Goal: Find specific page/section: Find specific page/section

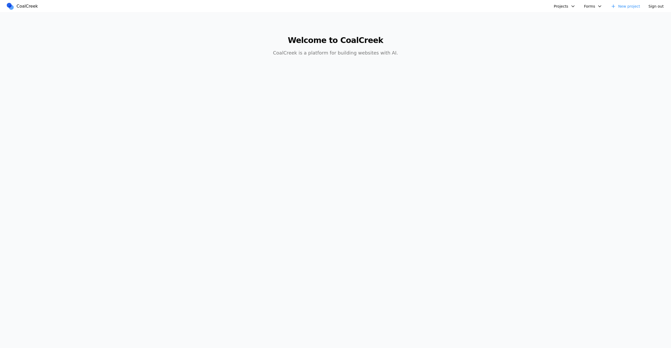
click at [567, 8] on button "Projects" at bounding box center [565, 6] width 28 height 8
click at [576, 36] on link "golf course" at bounding box center [579, 35] width 49 height 9
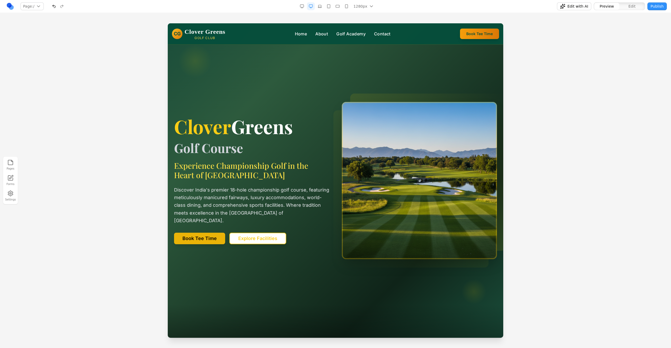
click at [609, 56] on div at bounding box center [335, 185] width 671 height 325
click at [591, 92] on div at bounding box center [335, 185] width 671 height 325
click at [12, 7] on link at bounding box center [10, 6] width 8 height 8
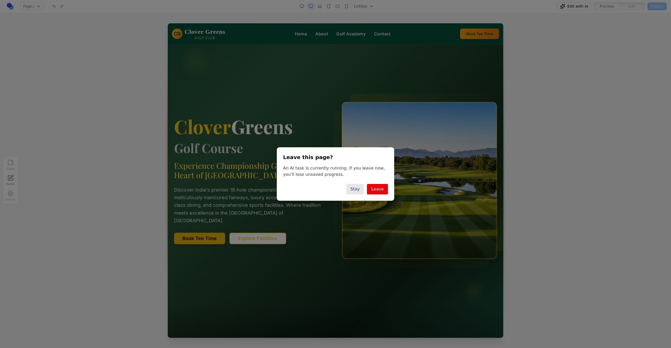
click at [74, 52] on div "Leave this page? An AI task is currently running. If you leave now, you'll lose…" at bounding box center [335, 174] width 671 height 348
click at [363, 190] on button "Stay" at bounding box center [355, 189] width 18 height 10
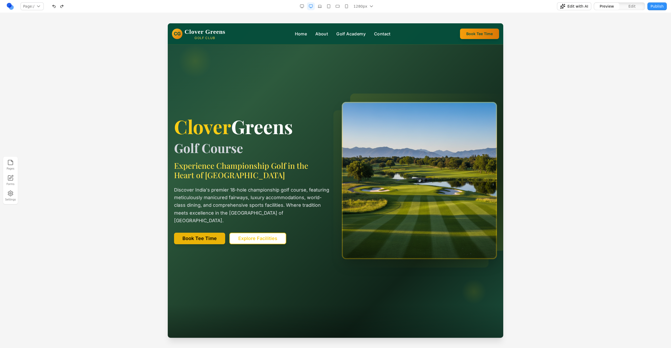
click at [133, 234] on div at bounding box center [335, 185] width 671 height 325
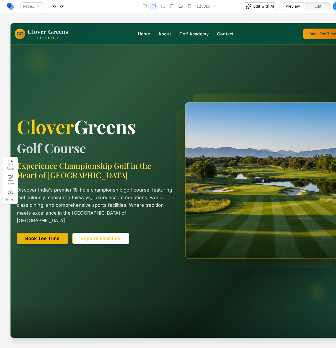
click at [8, 8] on link at bounding box center [10, 6] width 8 height 8
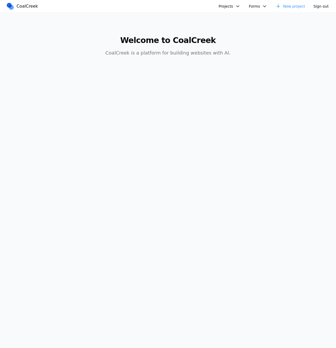
click at [233, 9] on button "Projects" at bounding box center [229, 6] width 28 height 8
click at [246, 54] on link "mexican food site" at bounding box center [243, 53] width 49 height 9
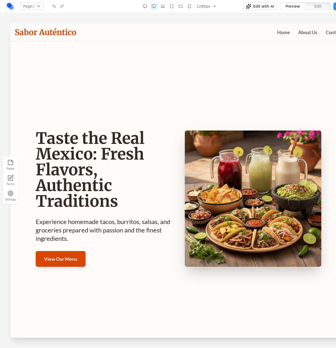
scroll to position [3, 0]
